Goal: Use online tool/utility

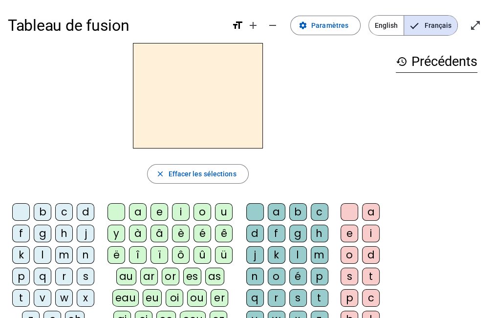
click at [65, 259] on div "m" at bounding box center [64, 255] width 18 height 18
click at [140, 209] on div "a" at bounding box center [138, 212] width 18 height 18
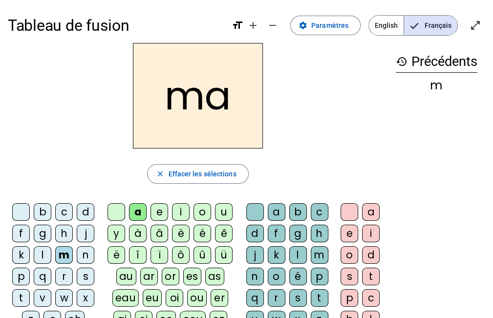
click at [19, 296] on div "t" at bounding box center [21, 299] width 18 height 18
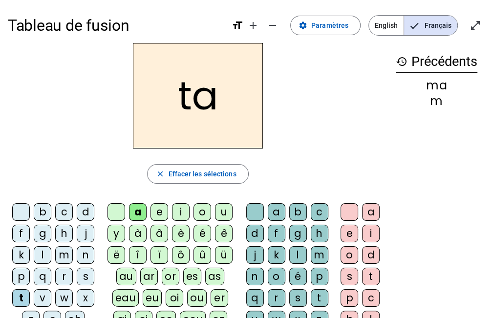
click at [38, 256] on div "l" at bounding box center [43, 255] width 18 height 18
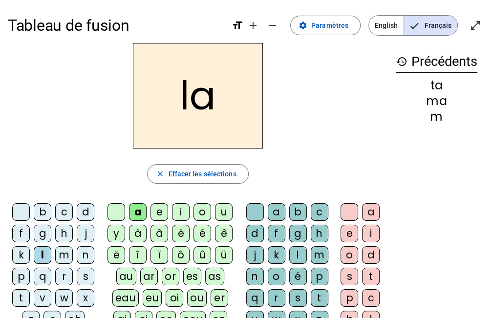
click at [158, 214] on div "e" at bounding box center [160, 212] width 18 height 18
click at [217, 215] on div "u" at bounding box center [224, 212] width 18 height 18
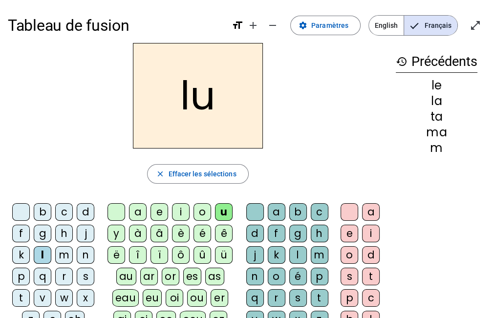
click at [82, 213] on div "d" at bounding box center [86, 212] width 18 height 18
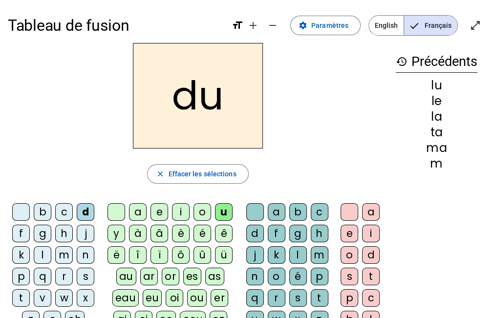
click at [158, 209] on div "e" at bounding box center [160, 212] width 18 height 18
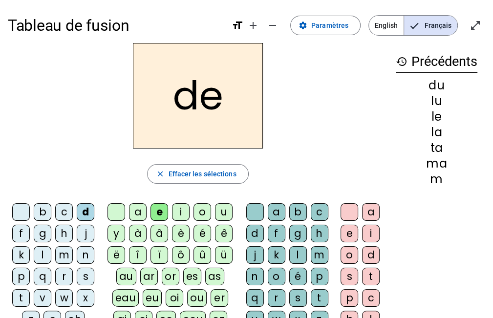
click at [64, 255] on div "m" at bounding box center [64, 255] width 18 height 18
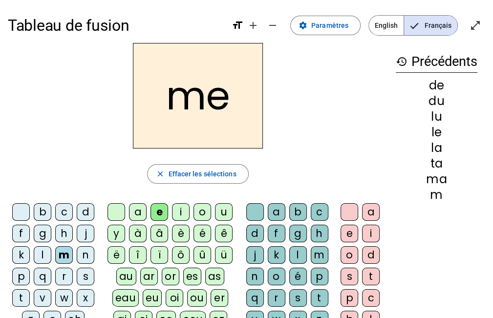
click at [83, 239] on div "j" at bounding box center [86, 234] width 18 height 18
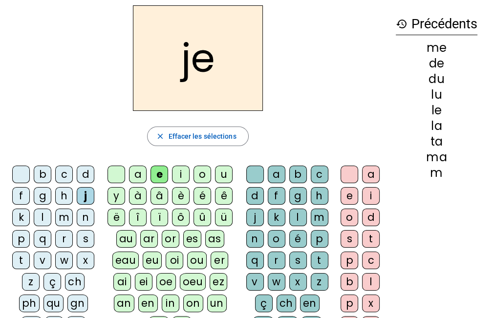
scroll to position [39, 0]
